Goal: Consume media (video, audio)

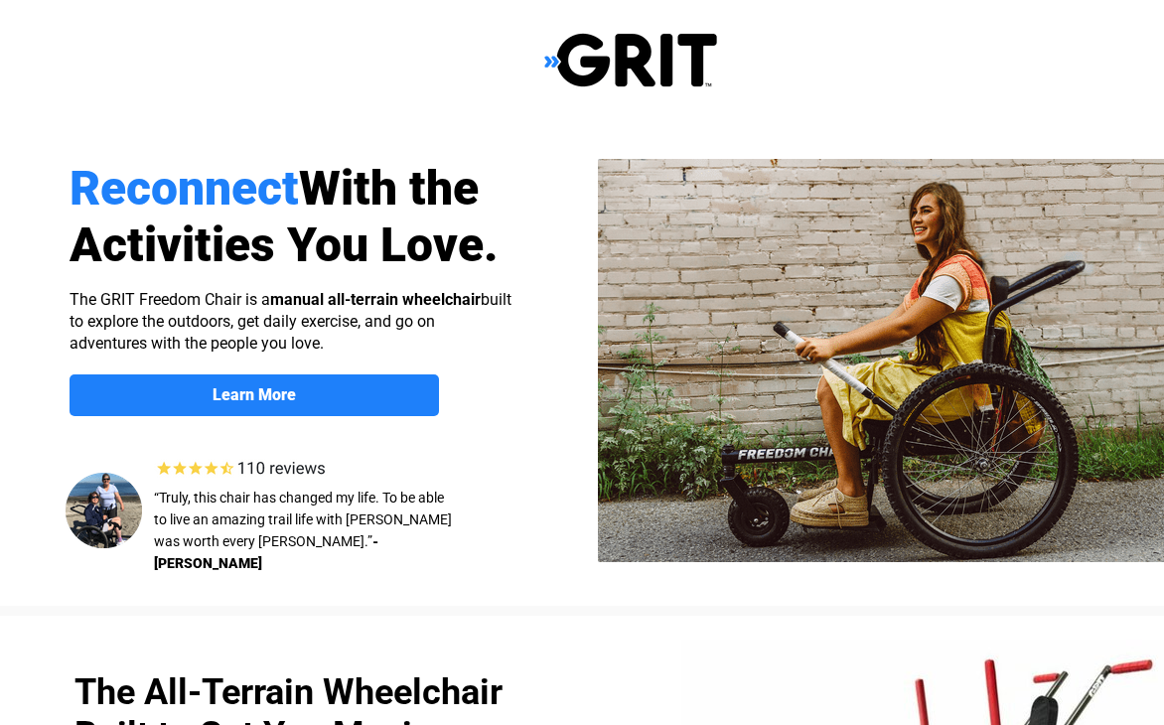
select select "US"
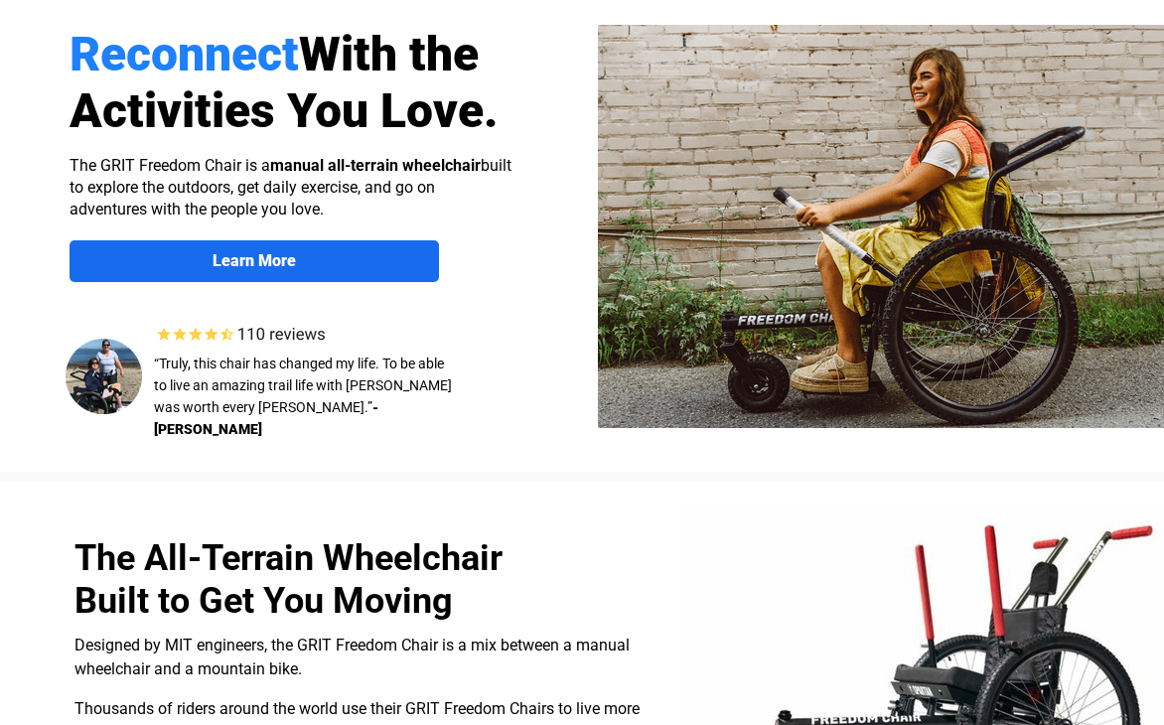
scroll to position [116, 0]
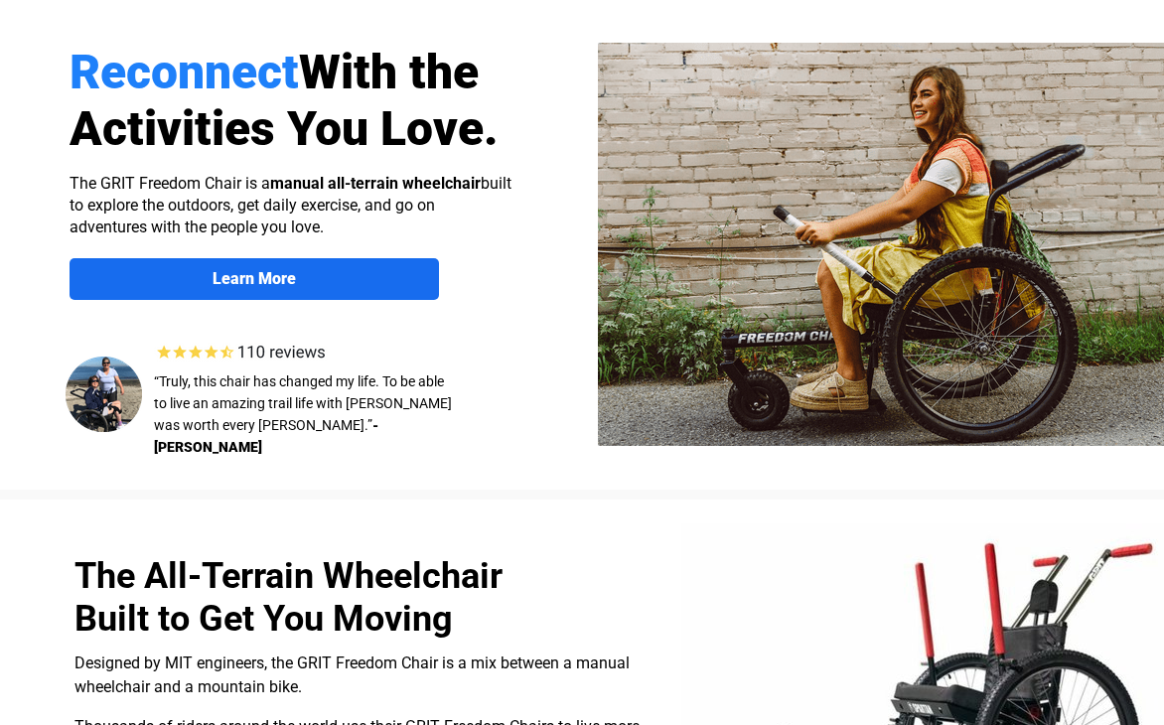
click at [272, 281] on strong "Learn More" at bounding box center [254, 278] width 83 height 19
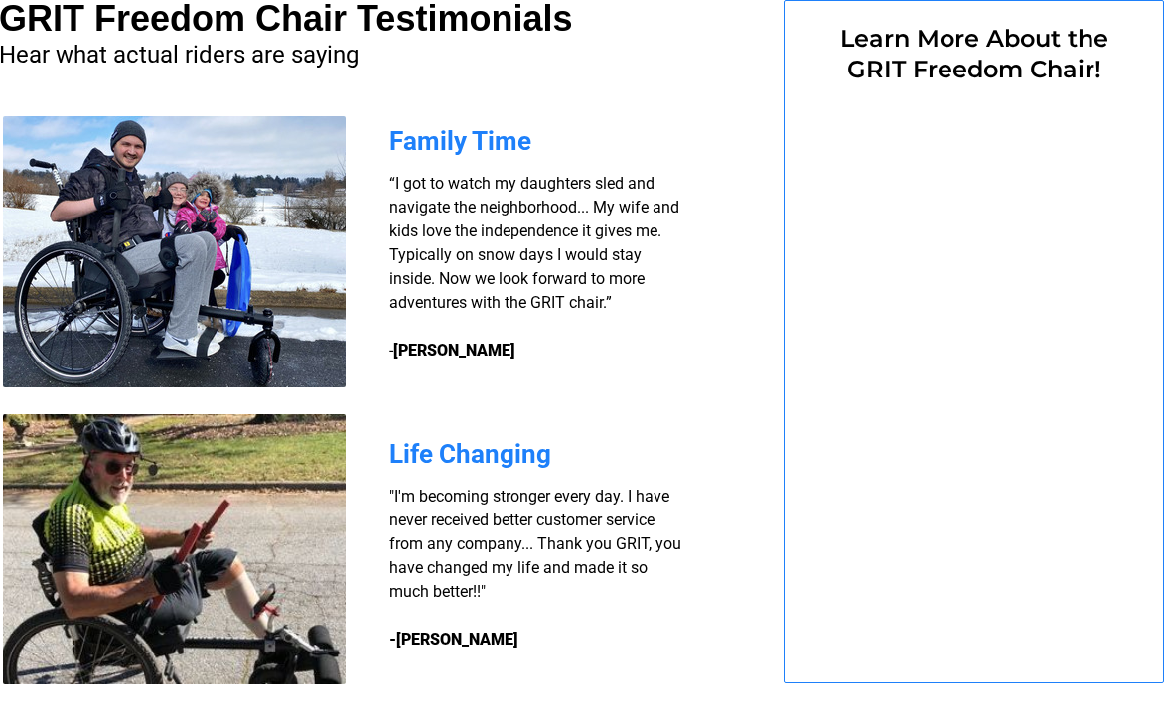
select select "US"
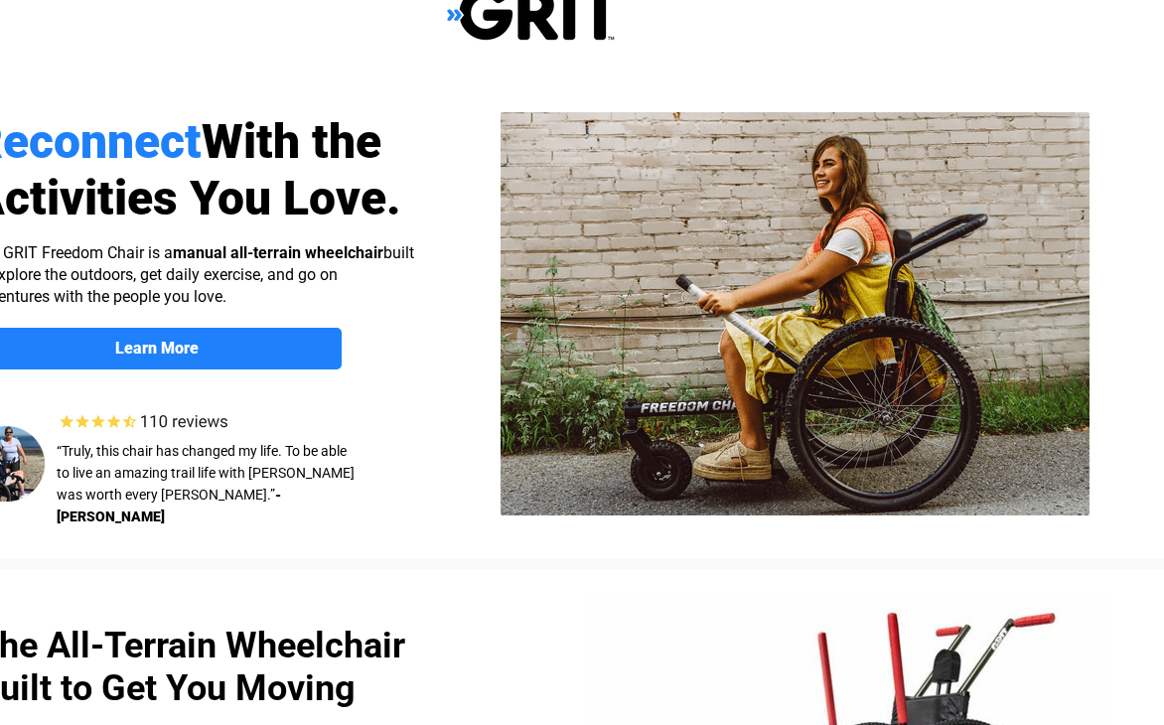
scroll to position [0, 97]
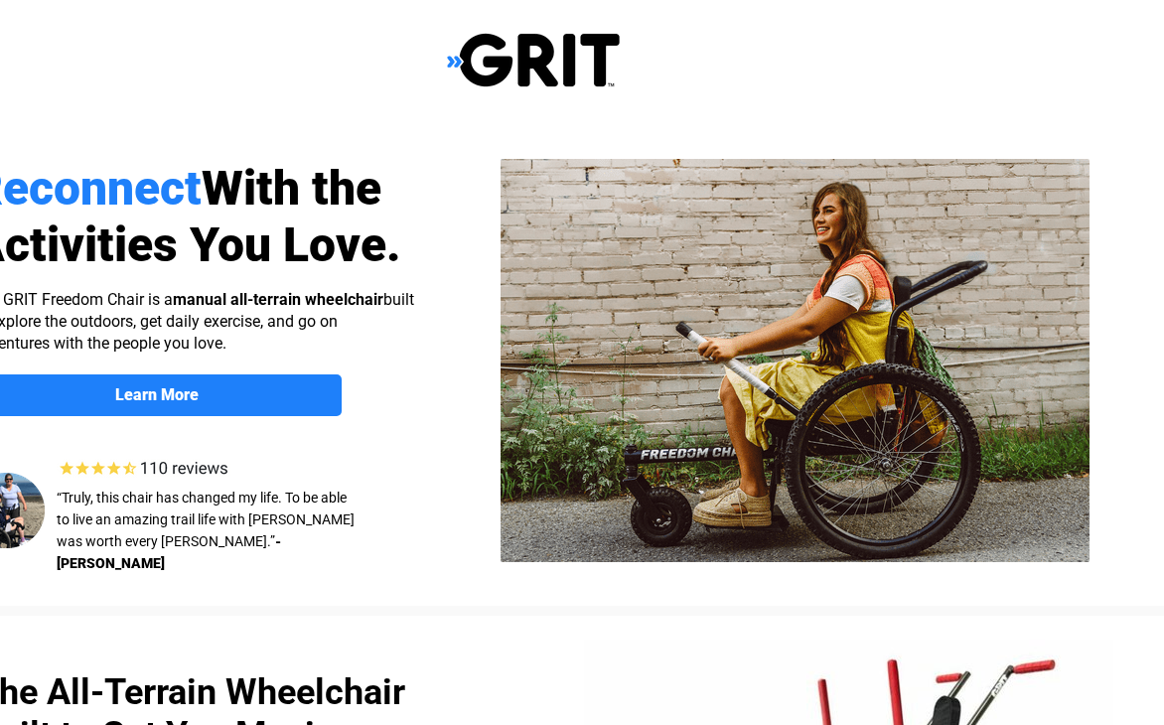
click at [515, 68] on img at bounding box center [533, 60] width 173 height 57
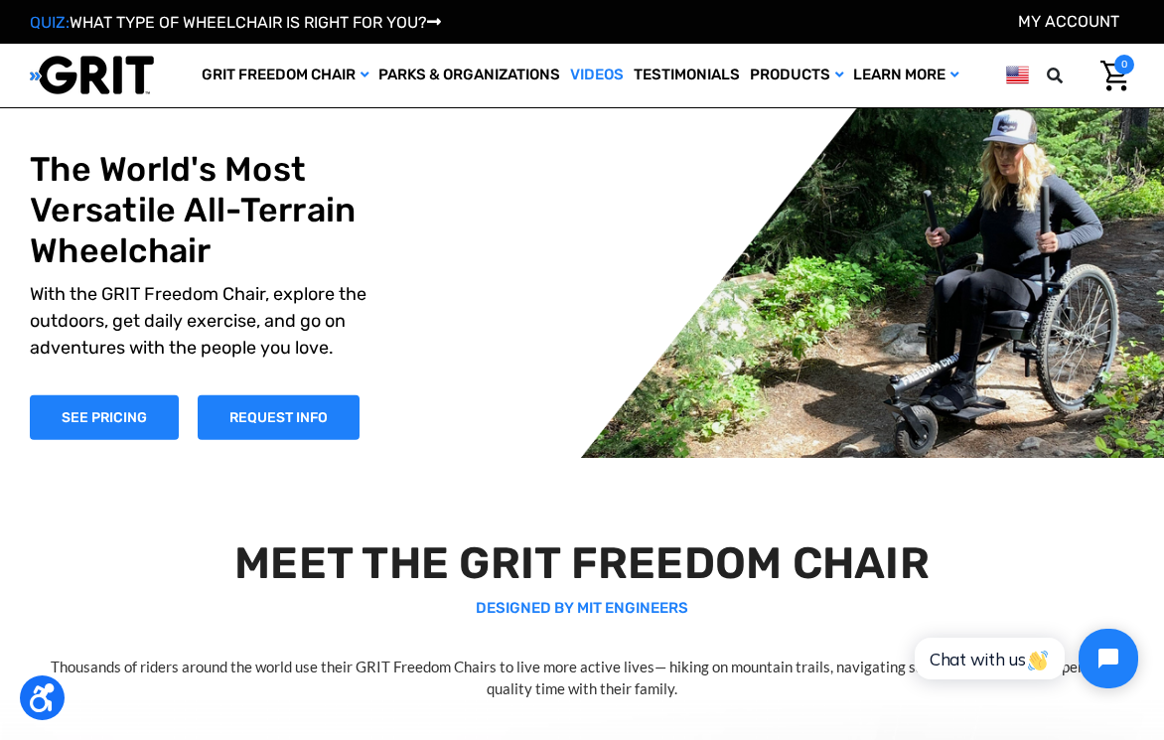
click at [613, 78] on link "Videos" at bounding box center [597, 76] width 64 height 64
